Goal: Information Seeking & Learning: Learn about a topic

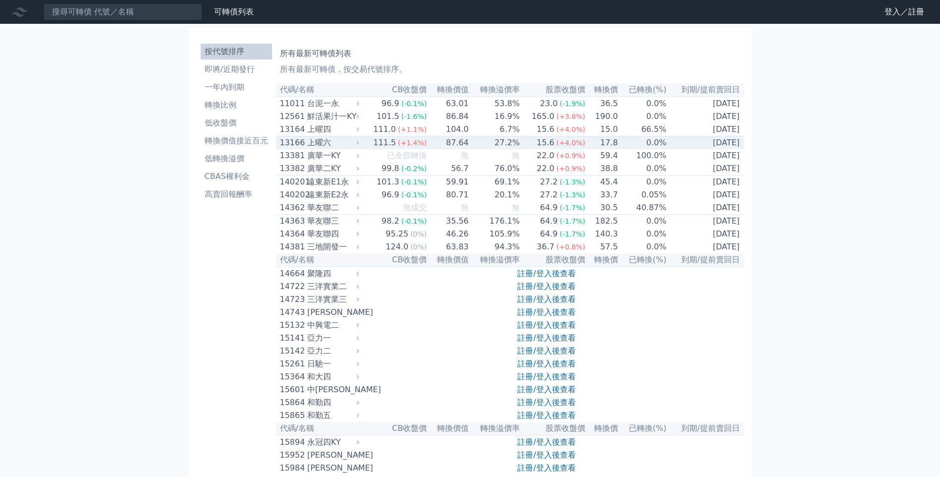
click at [349, 147] on div "上曜六" at bounding box center [332, 143] width 50 height 12
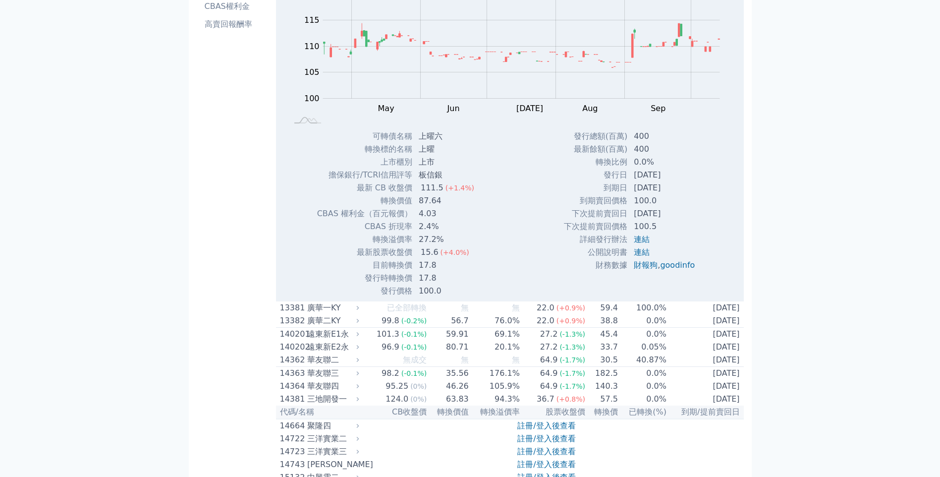
scroll to position [198, 0]
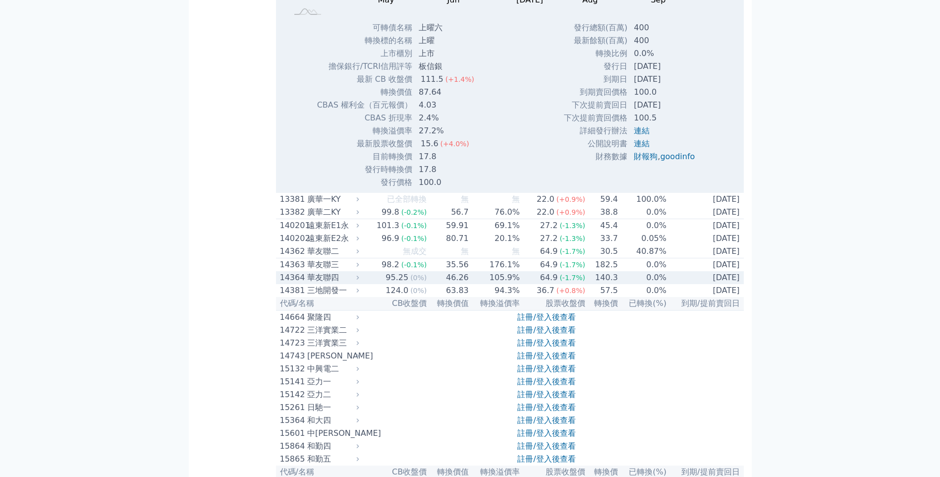
scroll to position [149, 0]
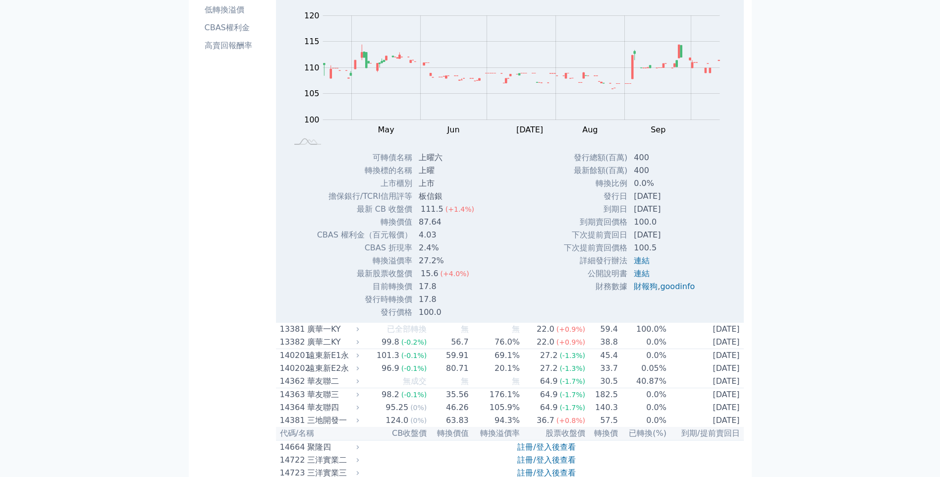
click at [630, 190] on td "0.0%" at bounding box center [665, 183] width 75 height 13
drag, startPoint x: 630, startPoint y: 190, endPoint x: 651, endPoint y: 189, distance: 21.3
click at [651, 189] on td "0.0%" at bounding box center [665, 183] width 75 height 13
drag, startPoint x: 651, startPoint y: 189, endPoint x: 776, endPoint y: 205, distance: 125.5
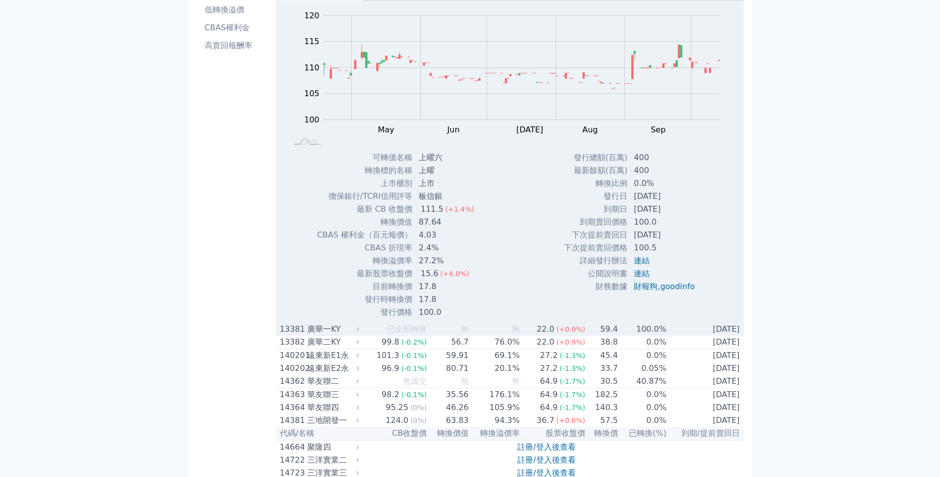
click at [336, 335] on div "廣華一KY" at bounding box center [332, 329] width 50 height 12
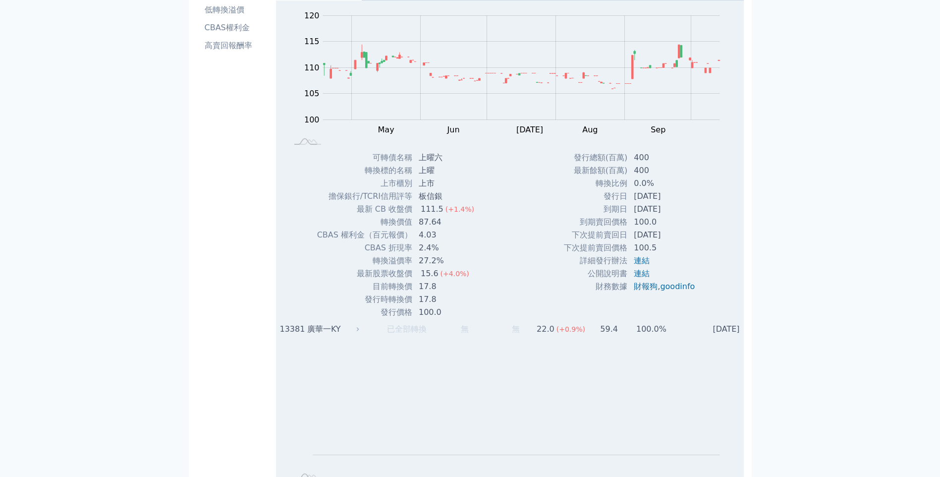
click at [322, 335] on div "廣華一KY" at bounding box center [332, 329] width 50 height 12
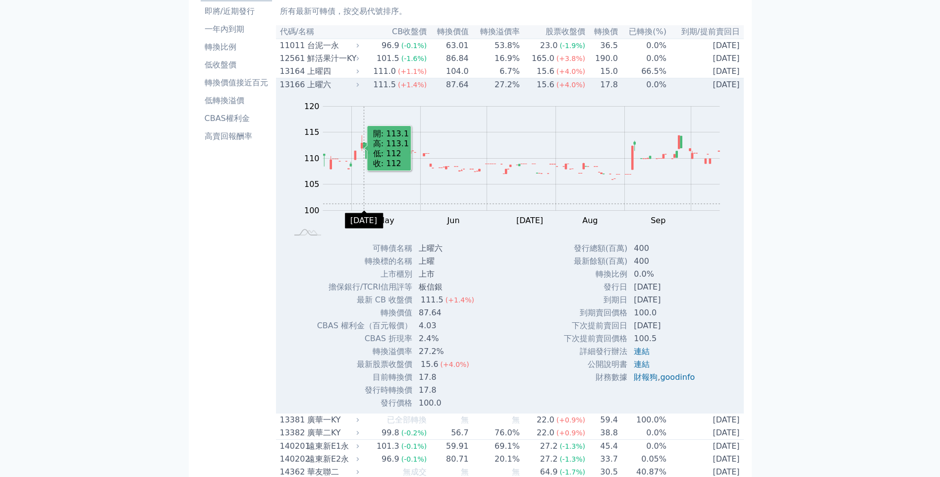
scroll to position [0, 0]
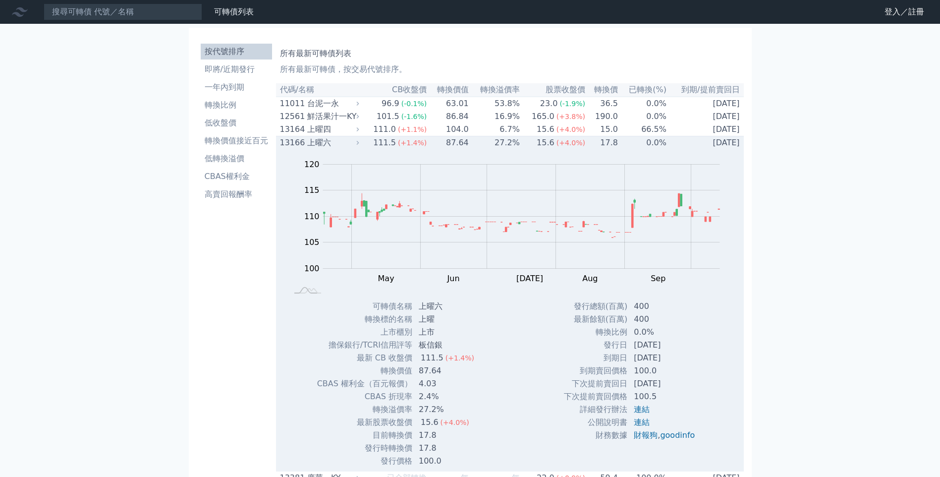
click at [357, 145] on div "上曜六" at bounding box center [332, 143] width 50 height 12
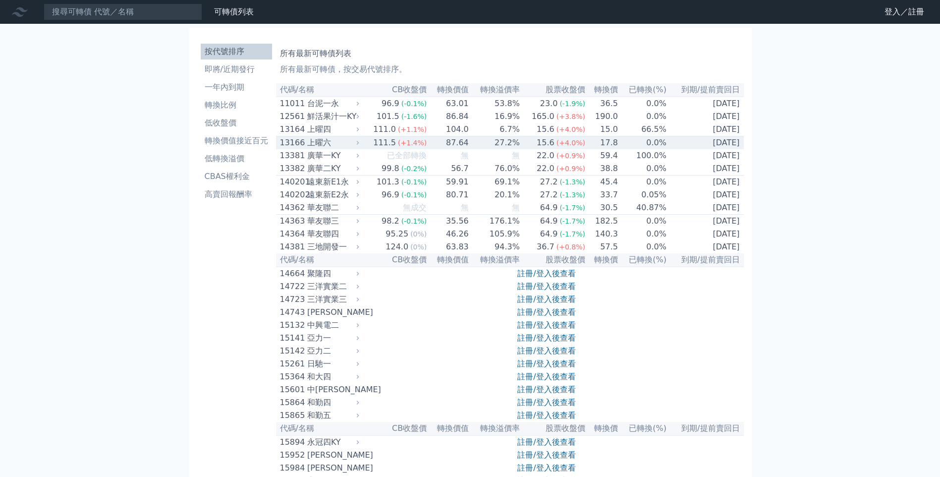
click at [316, 146] on div "上曜六" at bounding box center [332, 143] width 50 height 12
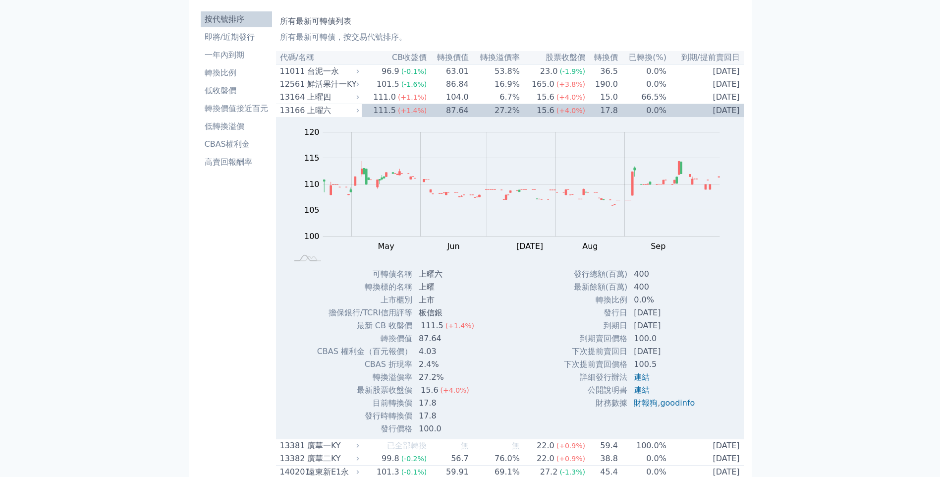
scroll to position [50, 0]
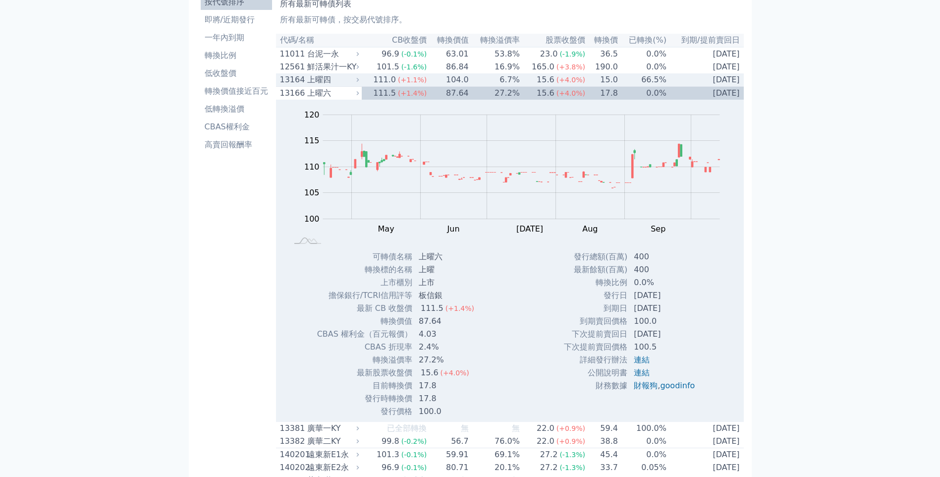
click at [599, 83] on td "15.0" at bounding box center [602, 79] width 33 height 13
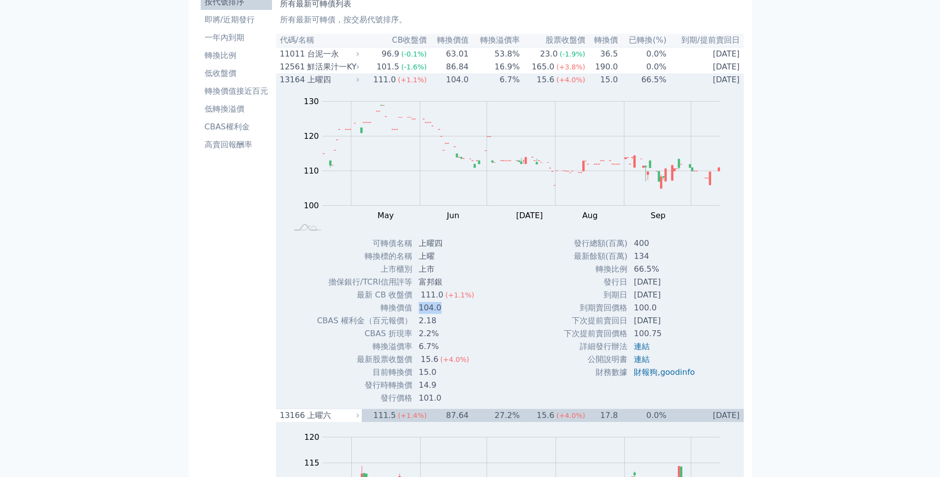
drag, startPoint x: 419, startPoint y: 310, endPoint x: 446, endPoint y: 312, distance: 26.3
click at [446, 312] on td "104.0" at bounding box center [447, 307] width 69 height 13
drag, startPoint x: 289, startPoint y: 300, endPoint x: 302, endPoint y: 297, distance: 13.2
click at [290, 300] on div "Zoom Out 100 90 95 100 105 110 115 120 140 130 80 L Apr May Jun [DATE] Aug Sep …" at bounding box center [510, 245] width 468 height 318
drag, startPoint x: 425, startPoint y: 312, endPoint x: 445, endPoint y: 314, distance: 20.0
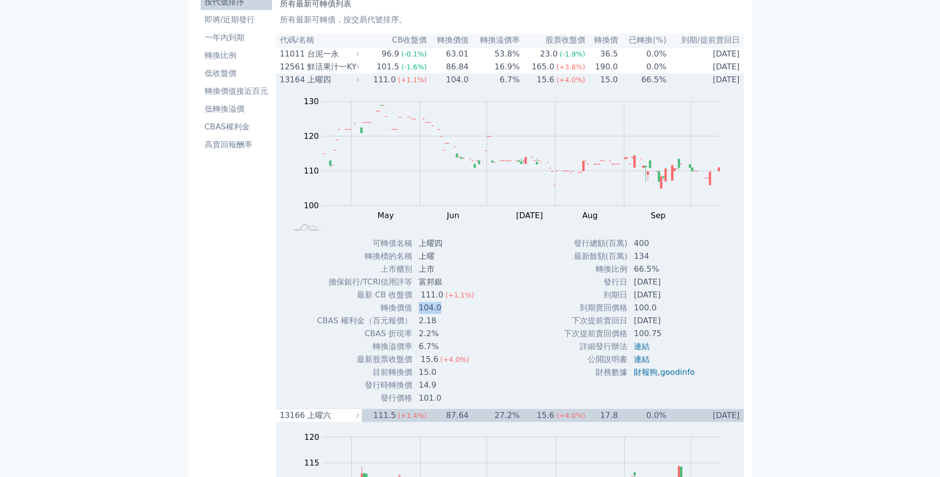
click at [445, 314] on td "104.0" at bounding box center [447, 307] width 69 height 13
drag, startPoint x: 445, startPoint y: 314, endPoint x: 474, endPoint y: 341, distance: 40.0
click at [474, 340] on td "2.2%" at bounding box center [447, 333] width 69 height 13
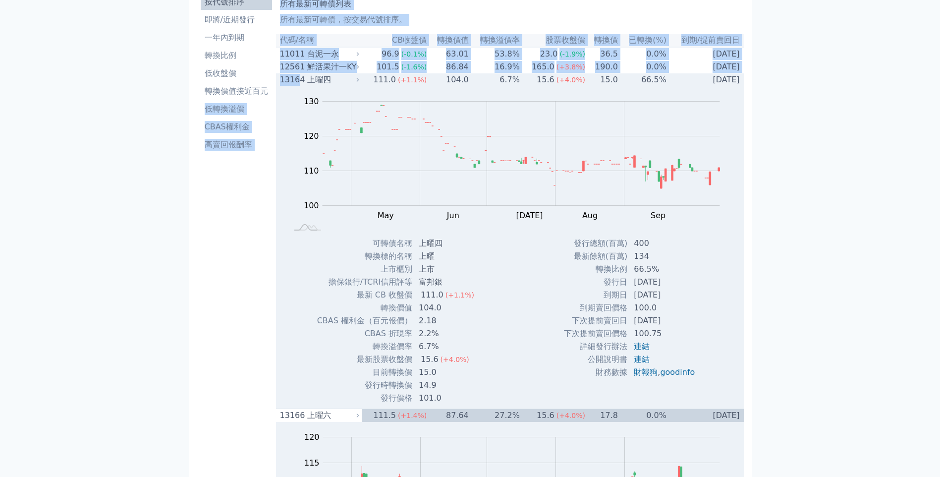
drag, startPoint x: 275, startPoint y: 84, endPoint x: 297, endPoint y: 84, distance: 21.8
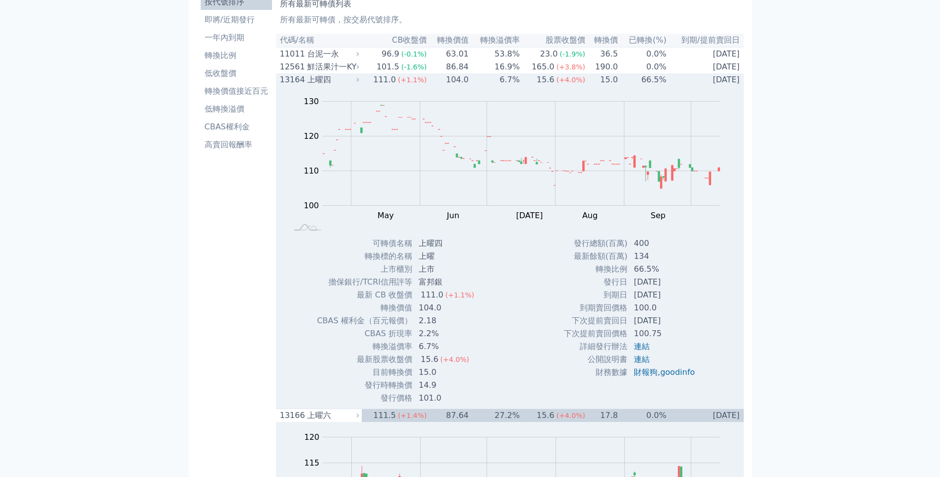
click at [740, 109] on div "Zoom Out 100 90 95 100 105 110 115 120 140 130 80 L Apr May Jun [DATE] Aug Sep …" at bounding box center [510, 161] width 468 height 151
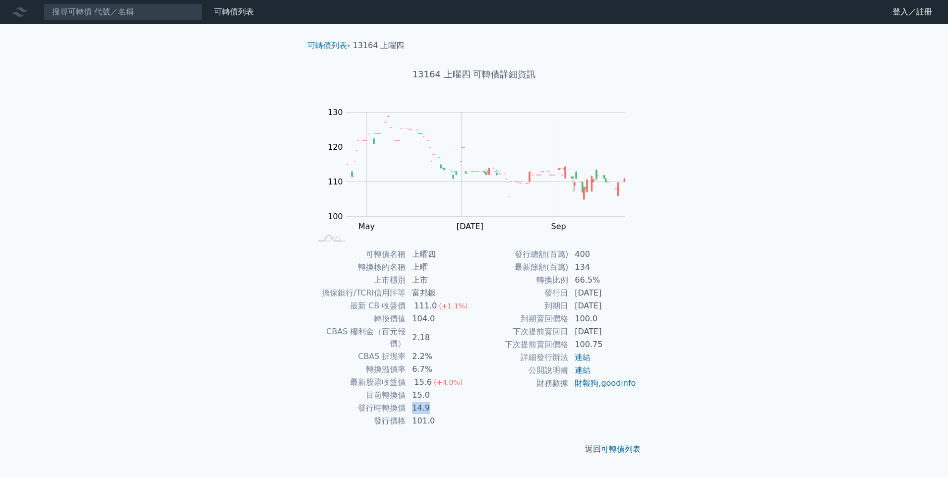
drag, startPoint x: 413, startPoint y: 398, endPoint x: 440, endPoint y: 398, distance: 26.8
click at [440, 402] on td "14.9" at bounding box center [440, 408] width 68 height 13
drag, startPoint x: 440, startPoint y: 398, endPoint x: 465, endPoint y: 416, distance: 31.6
click at [465, 427] on div "返回 可轉債列表" at bounding box center [473, 449] width 349 height 44
drag, startPoint x: 417, startPoint y: 411, endPoint x: 441, endPoint y: 413, distance: 23.9
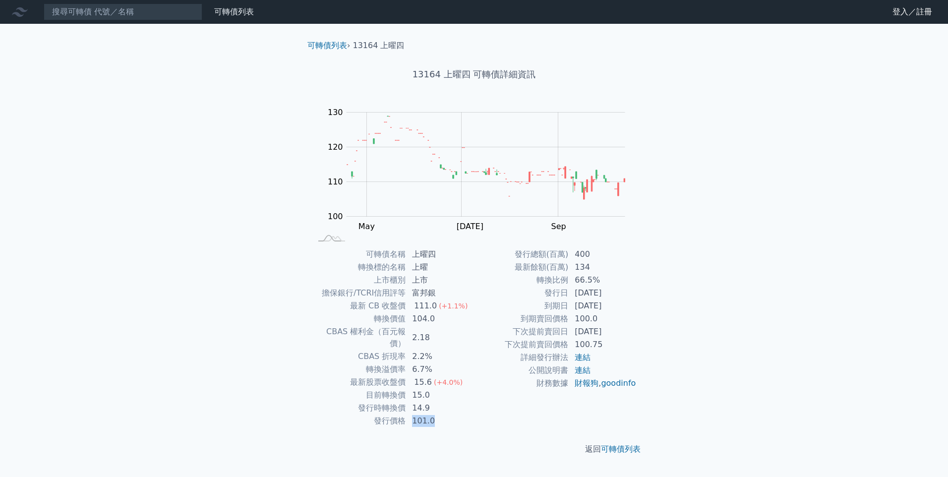
click at [441, 414] on td "101.0" at bounding box center [440, 420] width 68 height 13
drag, startPoint x: 441, startPoint y: 413, endPoint x: 487, endPoint y: 422, distance: 46.5
click at [506, 427] on div "返回 可轉債列表" at bounding box center [473, 449] width 349 height 44
drag, startPoint x: 411, startPoint y: 410, endPoint x: 439, endPoint y: 413, distance: 27.9
click at [439, 414] on td "101.0" at bounding box center [440, 420] width 68 height 13
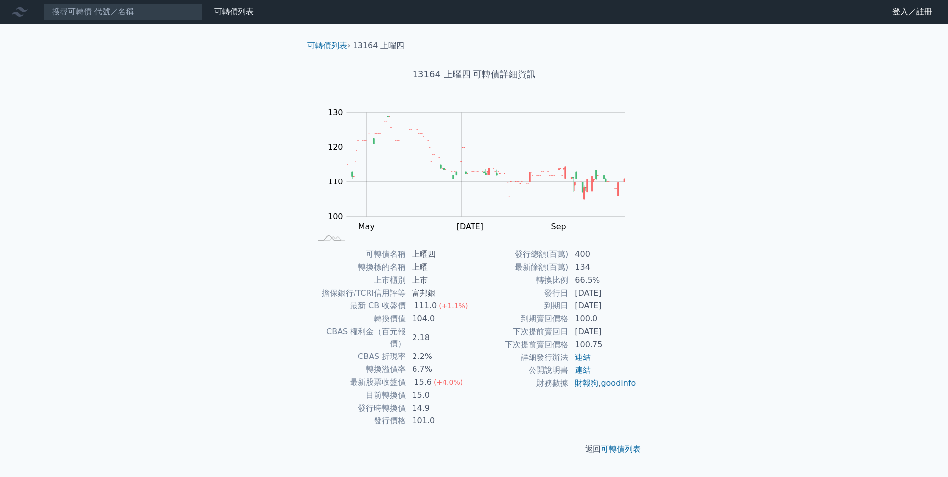
drag, startPoint x: 439, startPoint y: 413, endPoint x: 498, endPoint y: 423, distance: 59.3
click at [490, 449] on div "返回 可轉債列表" at bounding box center [473, 449] width 349 height 44
drag, startPoint x: 412, startPoint y: 408, endPoint x: 432, endPoint y: 410, distance: 20.4
click at [432, 414] on td "101.0" at bounding box center [440, 420] width 68 height 13
drag, startPoint x: 432, startPoint y: 410, endPoint x: 469, endPoint y: 442, distance: 48.5
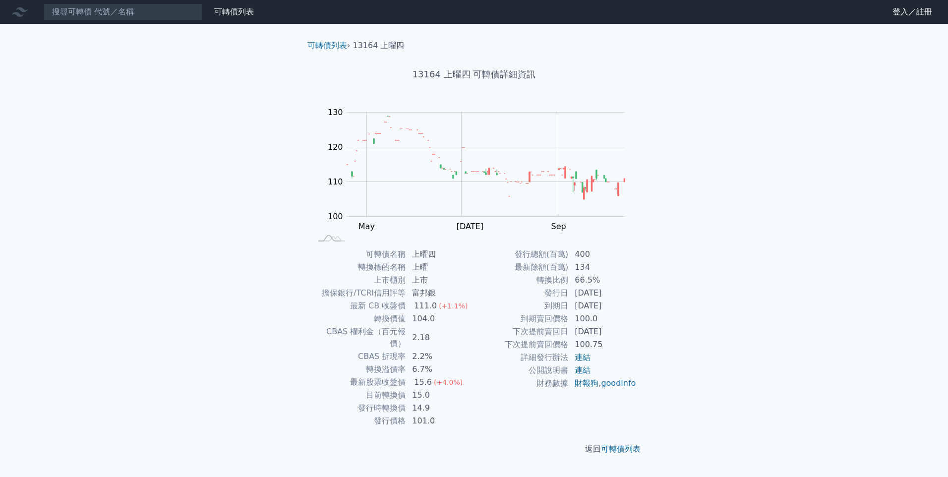
click at [469, 443] on p "返回 可轉債列表" at bounding box center [473, 449] width 349 height 12
drag, startPoint x: 412, startPoint y: 316, endPoint x: 456, endPoint y: 321, distance: 43.4
click at [456, 321] on td "104.0" at bounding box center [440, 318] width 68 height 13
drag, startPoint x: 456, startPoint y: 321, endPoint x: 462, endPoint y: 345, distance: 25.1
click at [462, 350] on td "2.2%" at bounding box center [440, 356] width 68 height 13
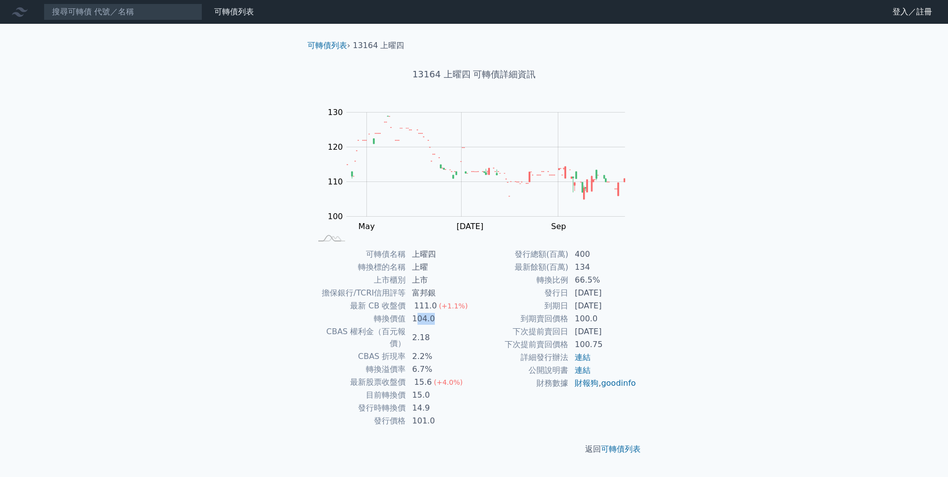
drag, startPoint x: 429, startPoint y: 320, endPoint x: 455, endPoint y: 321, distance: 25.3
click at [455, 321] on td "104.0" at bounding box center [440, 318] width 68 height 13
drag, startPoint x: 455, startPoint y: 321, endPoint x: 470, endPoint y: 346, distance: 29.8
click at [470, 350] on td "2.2%" at bounding box center [440, 356] width 68 height 13
